Goal: Check status: Check status

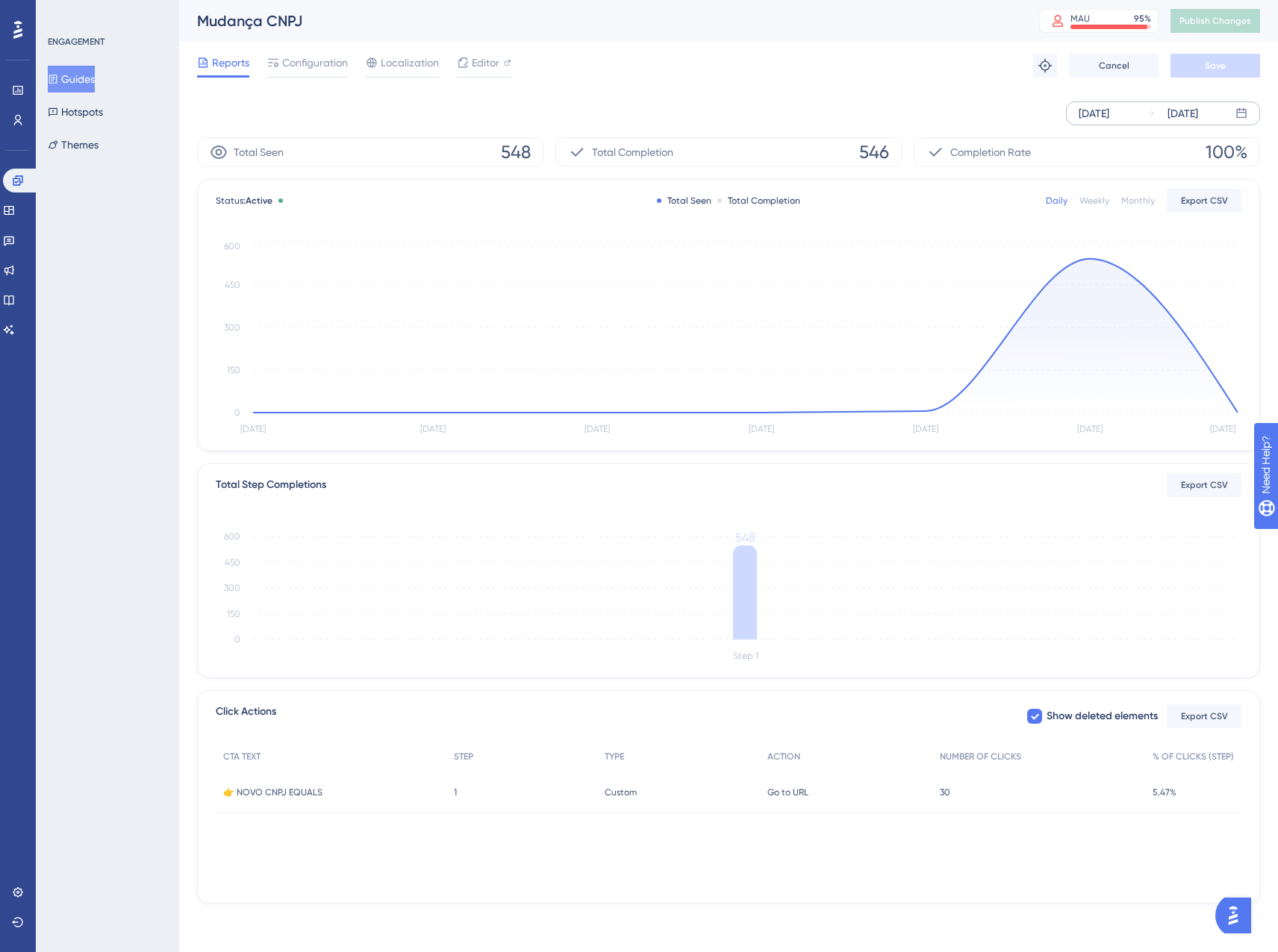
click at [1156, 118] on div "[DATE]" at bounding box center [1172, 114] width 51 height 18
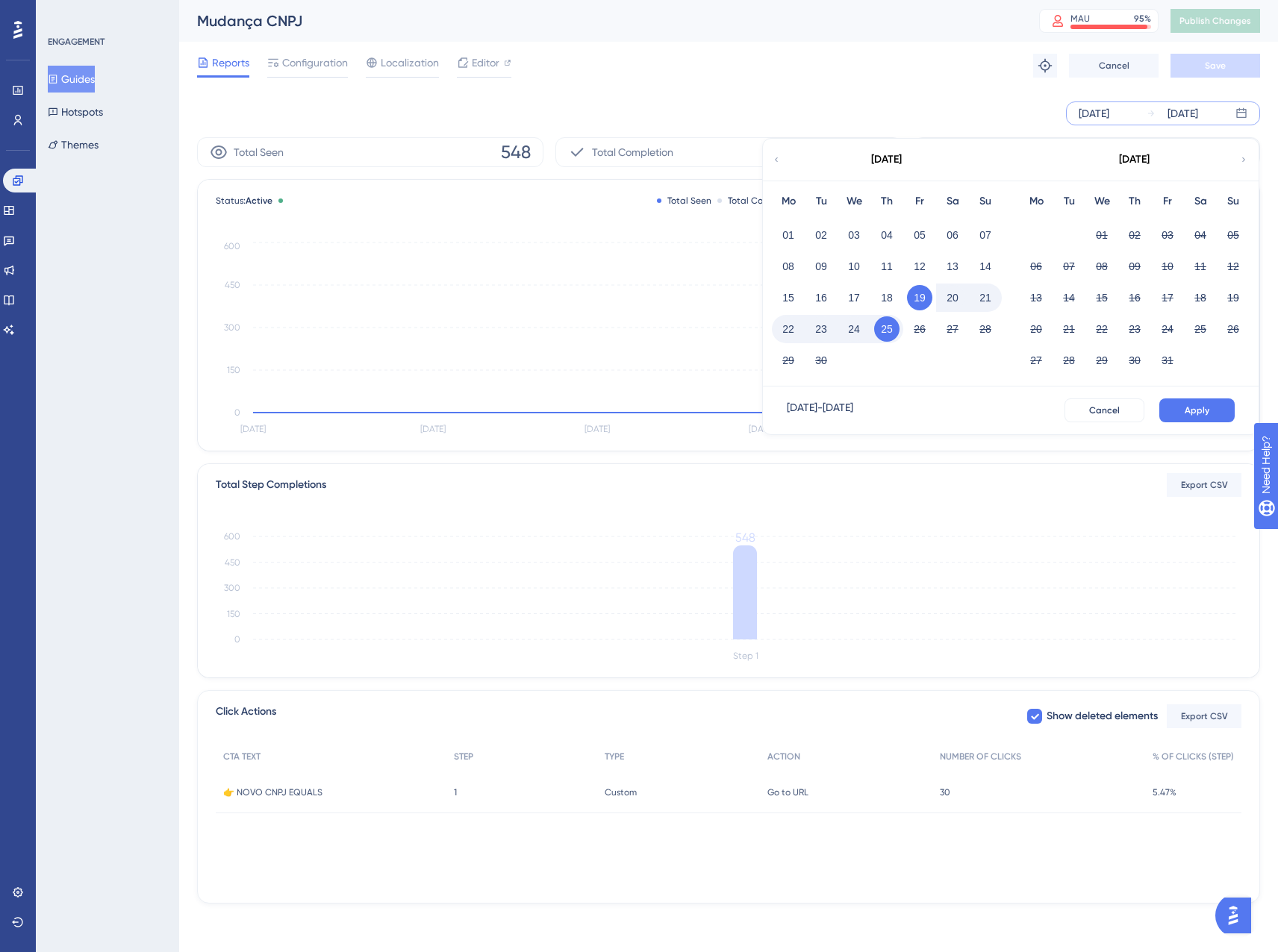
click at [874, 336] on div "25" at bounding box center [887, 329] width 32 height 28
click at [883, 332] on button "25" at bounding box center [887, 329] width 25 height 25
click at [1202, 395] on div "Sep 25 2025 - Sep 25 2025 Cancel Apply" at bounding box center [1011, 410] width 496 height 48
click at [1202, 415] on button "Apply" at bounding box center [1197, 410] width 76 height 24
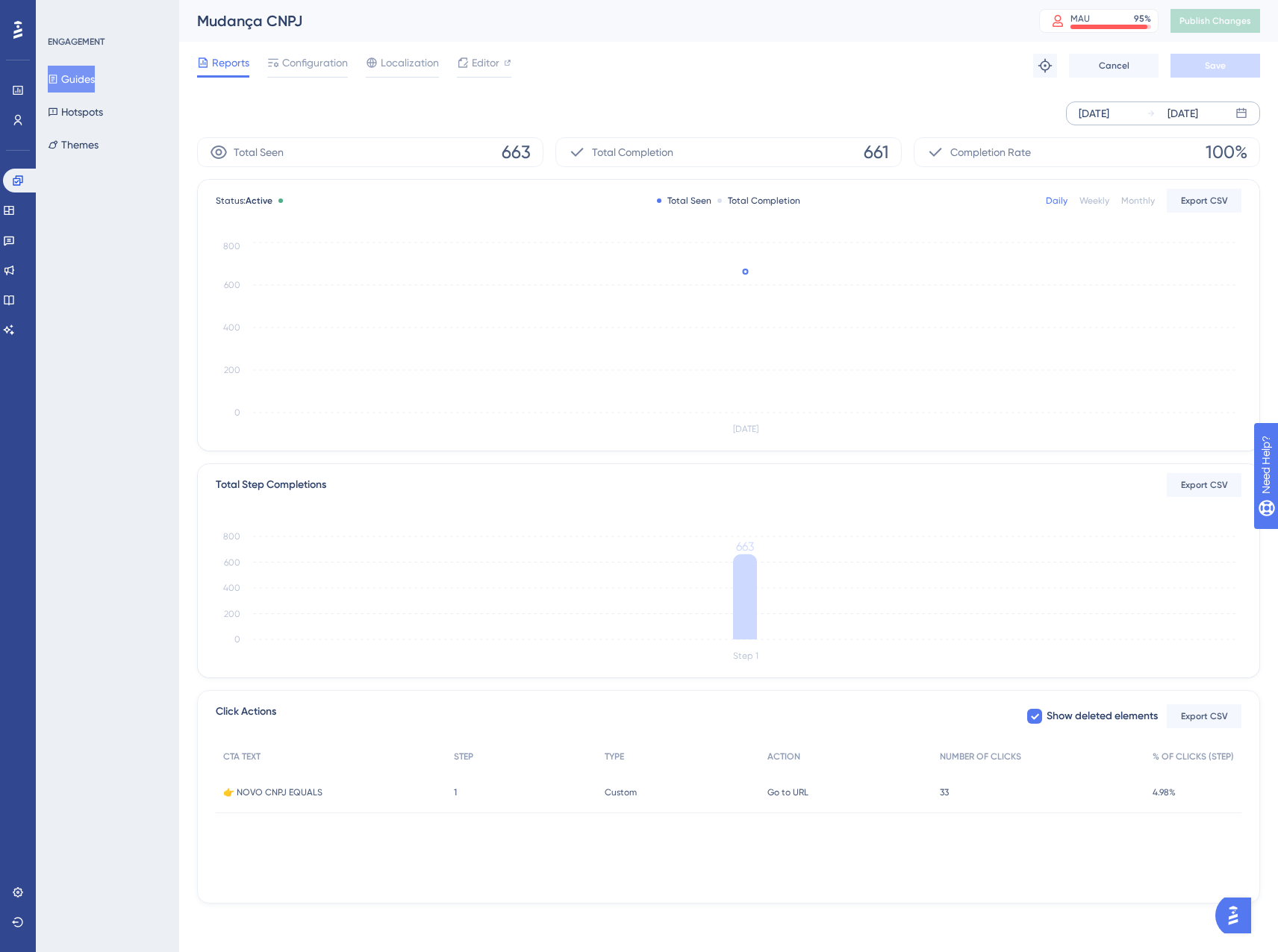
click at [266, 788] on span "👉 NOVO CNPJ EQUALS" at bounding box center [273, 792] width 99 height 12
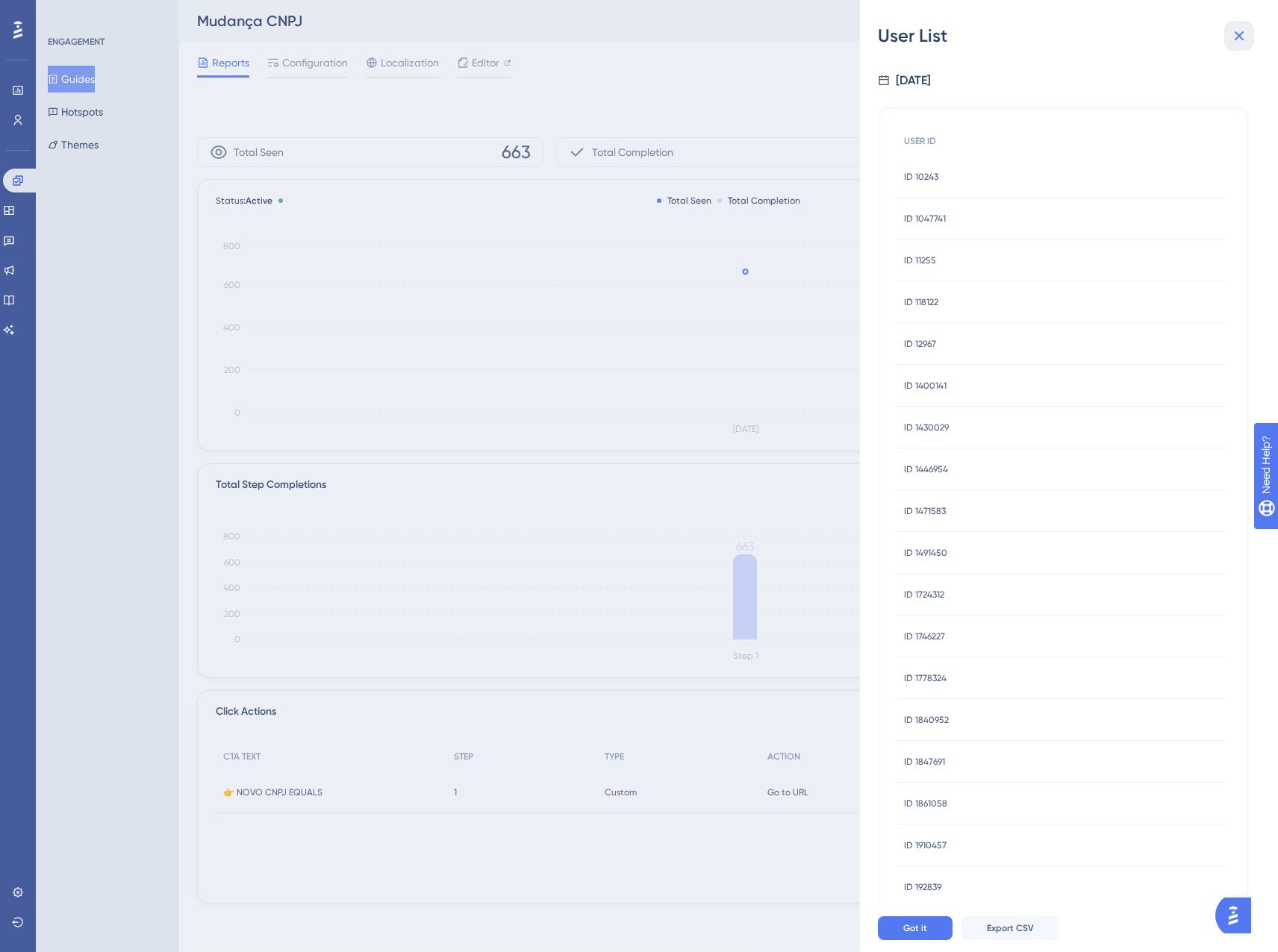
click at [1202, 38] on icon at bounding box center [1240, 36] width 18 height 18
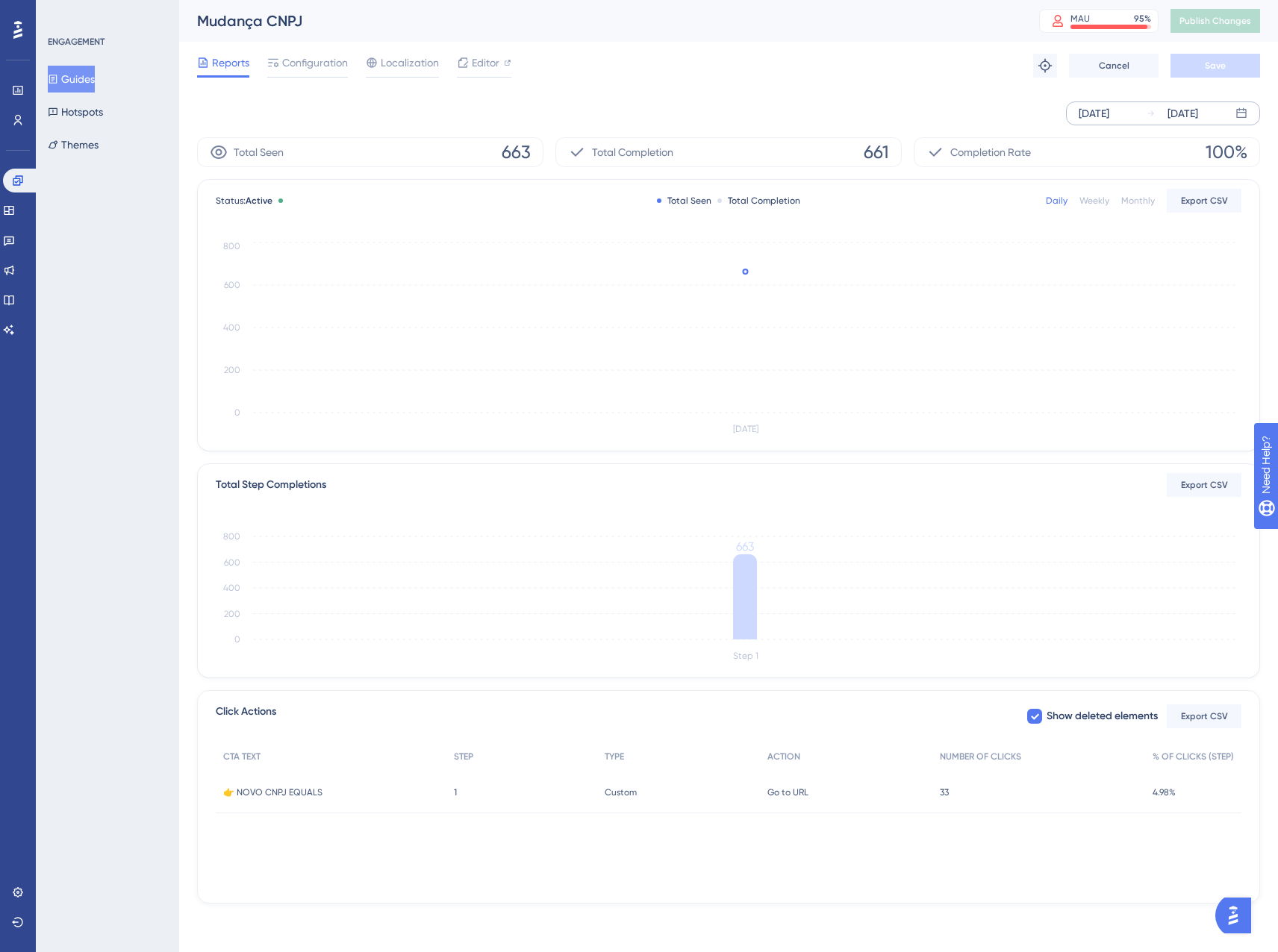
click at [264, 851] on div "CTA TEXT STEP TYPE ACTION NUMBER OF CLICKS % OF CLICKS (STEP) 👉 NOVO CNPJ EQUAL…" at bounding box center [729, 816] width 1026 height 149
